Goal: Go to known website: Access a specific website the user already knows

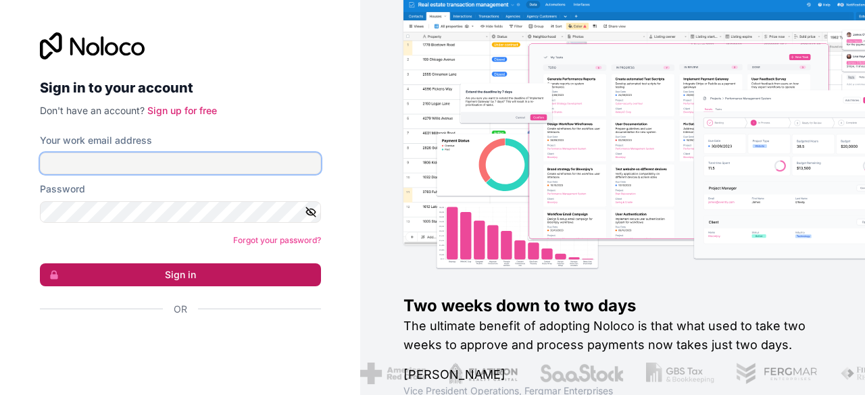
type input "linda@bispublishers.com"
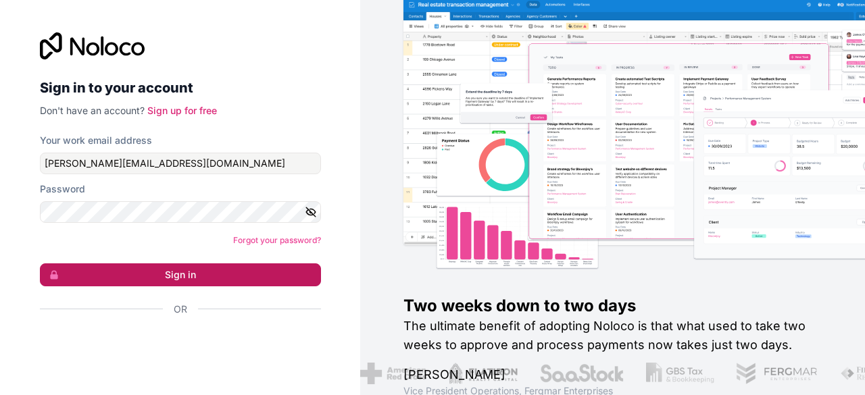
click at [189, 276] on button "Sign in" at bounding box center [180, 275] width 281 height 23
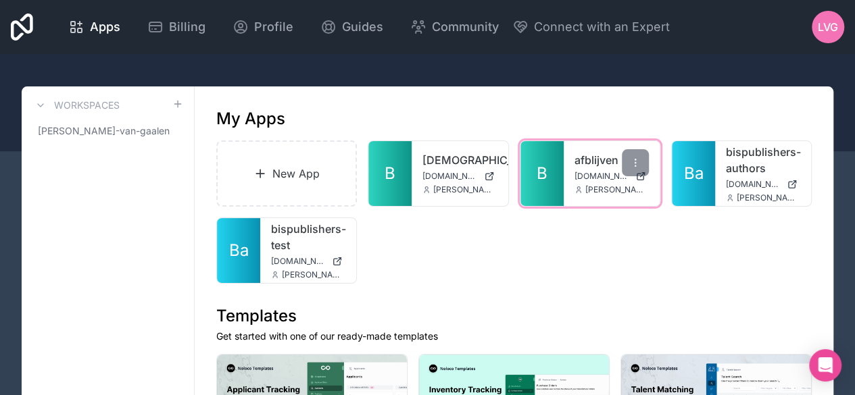
click at [566, 158] on div "afblijven afblijven.noloco.co linda@bispublishers.com" at bounding box center [612, 173] width 96 height 65
click at [534, 174] on link "B" at bounding box center [542, 173] width 43 height 65
